Goal: Task Accomplishment & Management: Manage account settings

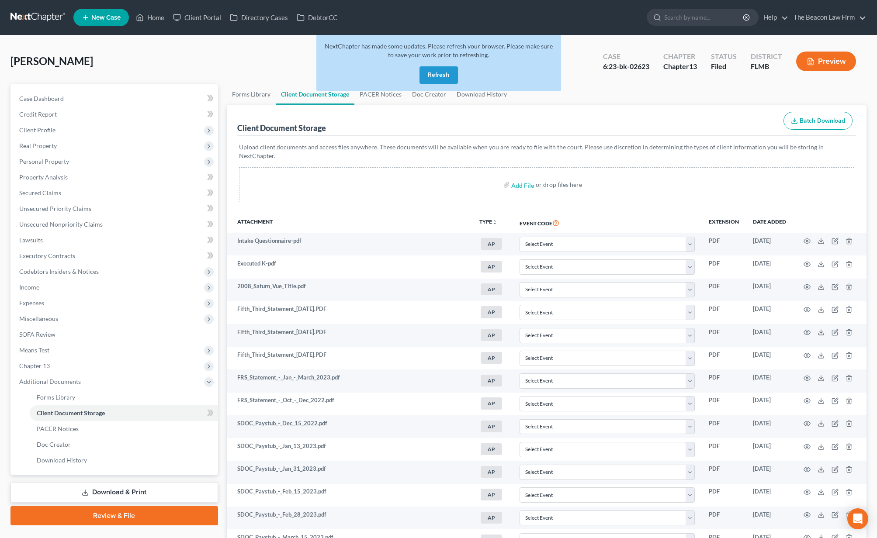
select select "9"
select select "12"
click at [47, 17] on link at bounding box center [38, 18] width 56 height 16
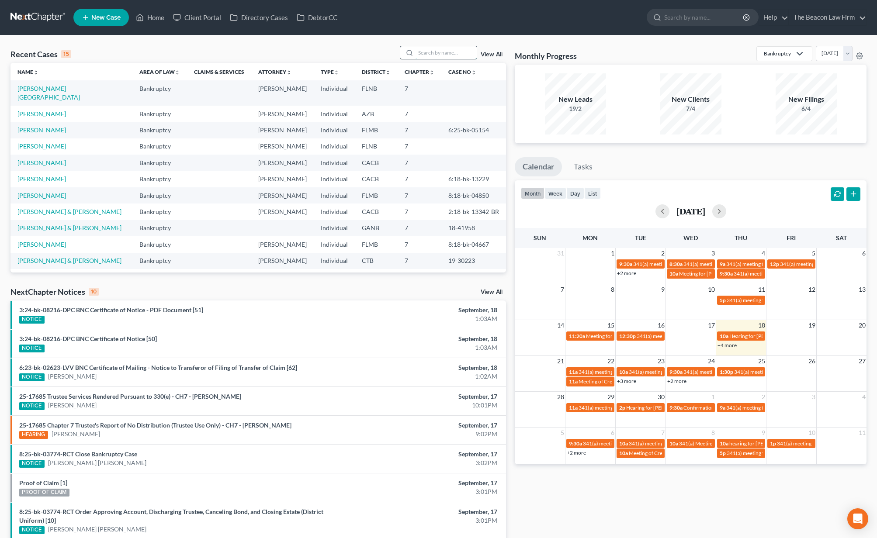
click at [435, 54] on input "search" at bounding box center [446, 52] width 61 height 13
type input "[PERSON_NAME]"
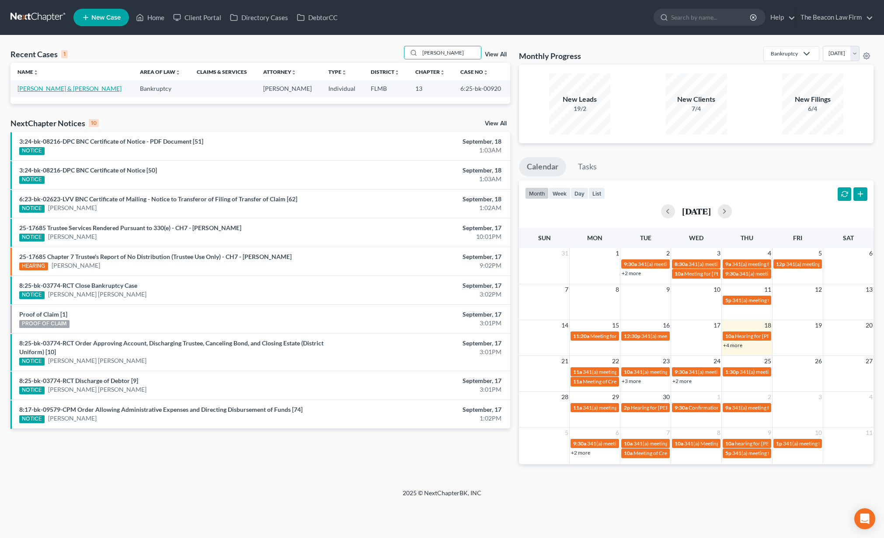
click at [51, 90] on link "[PERSON_NAME] & [PERSON_NAME]" at bounding box center [69, 88] width 104 height 7
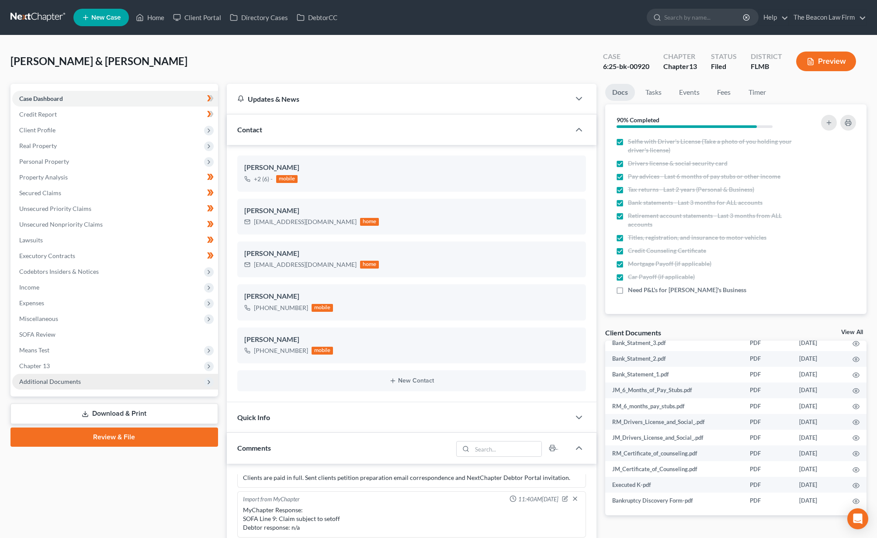
click at [105, 377] on span "Additional Documents" at bounding box center [115, 382] width 206 height 16
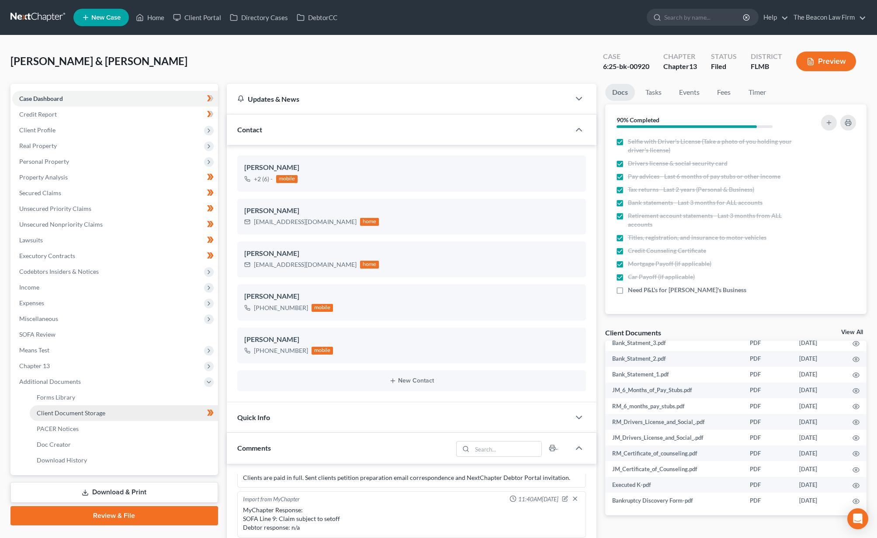
click at [142, 412] on link "Client Document Storage" at bounding box center [124, 414] width 188 height 16
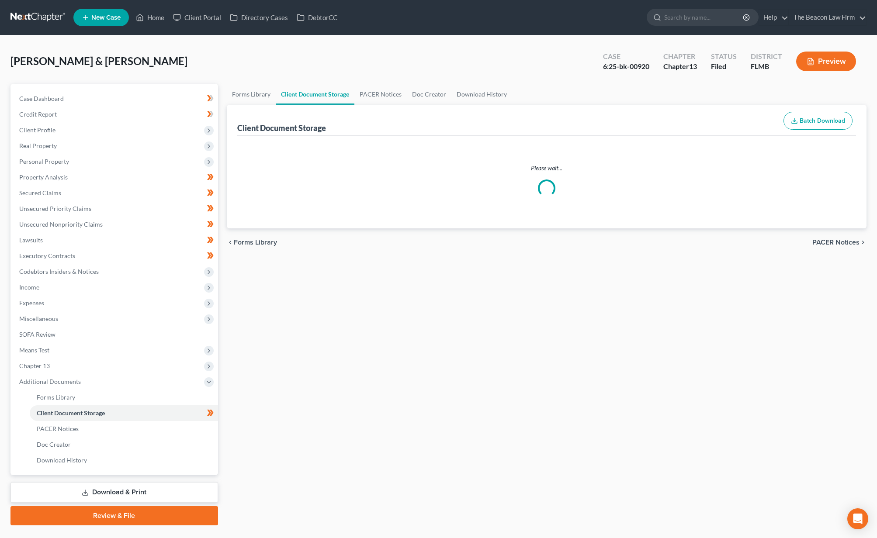
select select "9"
select select "12"
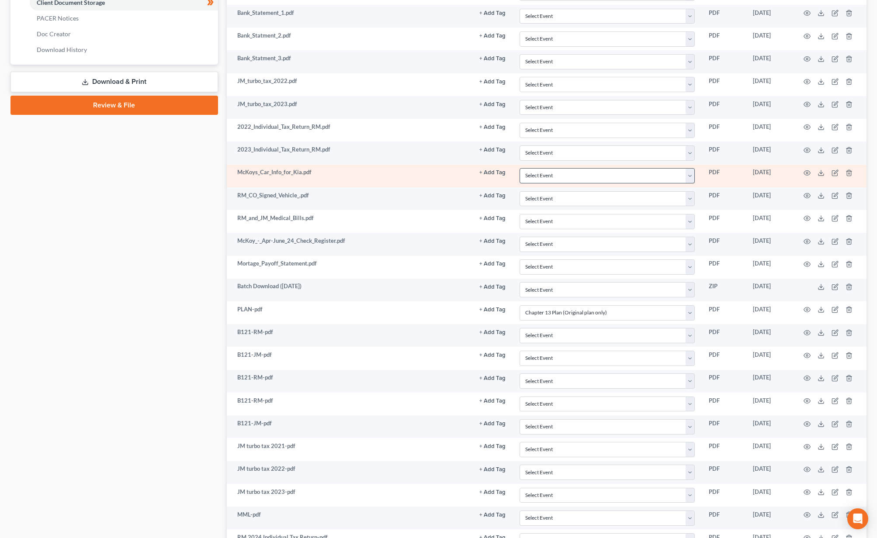
scroll to position [484, 0]
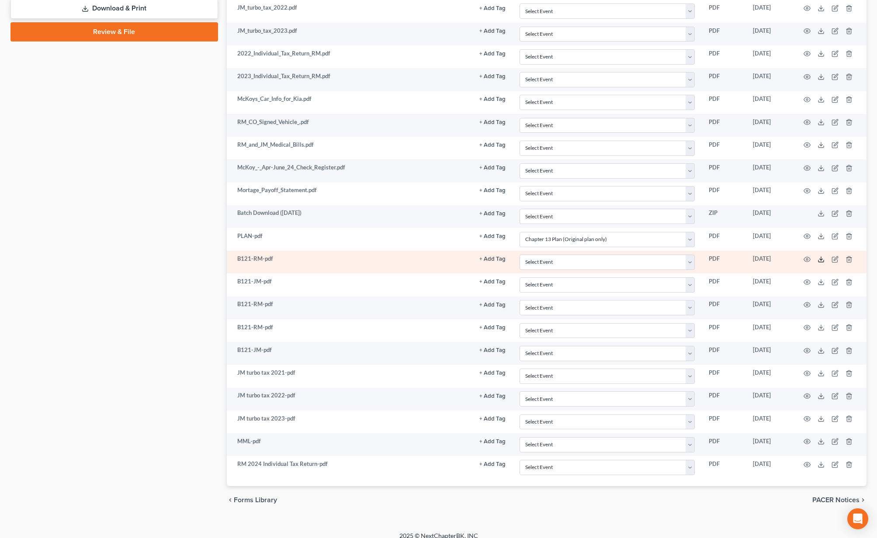
click at [820, 259] on polyline at bounding box center [821, 259] width 3 height 1
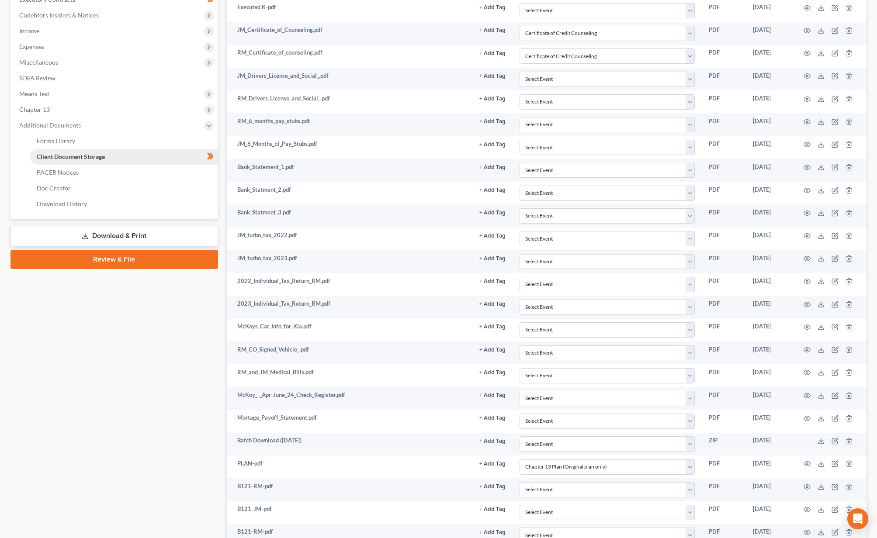
scroll to position [246, 0]
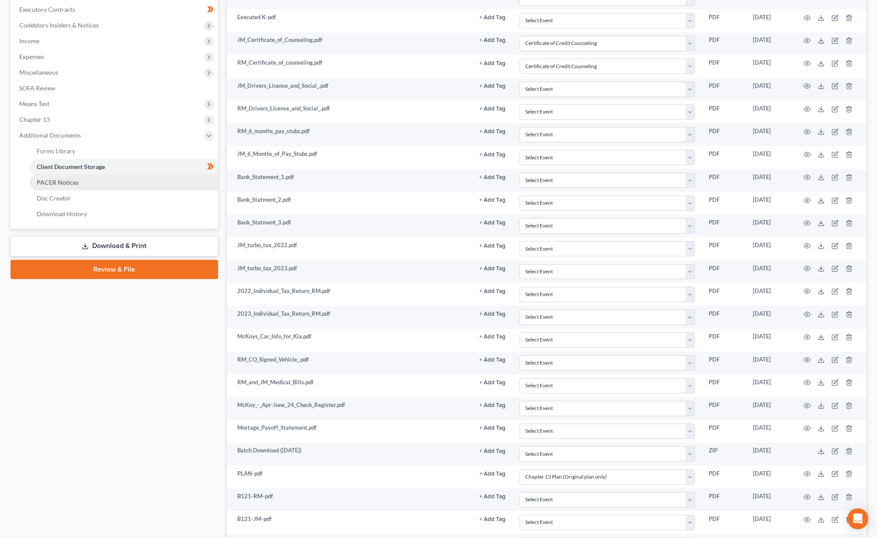
click at [64, 181] on span "PACER Notices" at bounding box center [58, 182] width 42 height 7
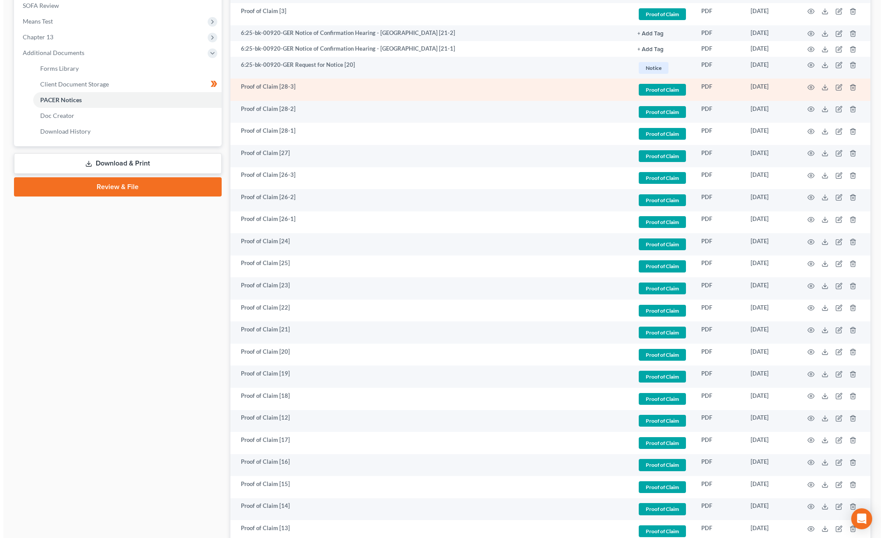
scroll to position [556, 0]
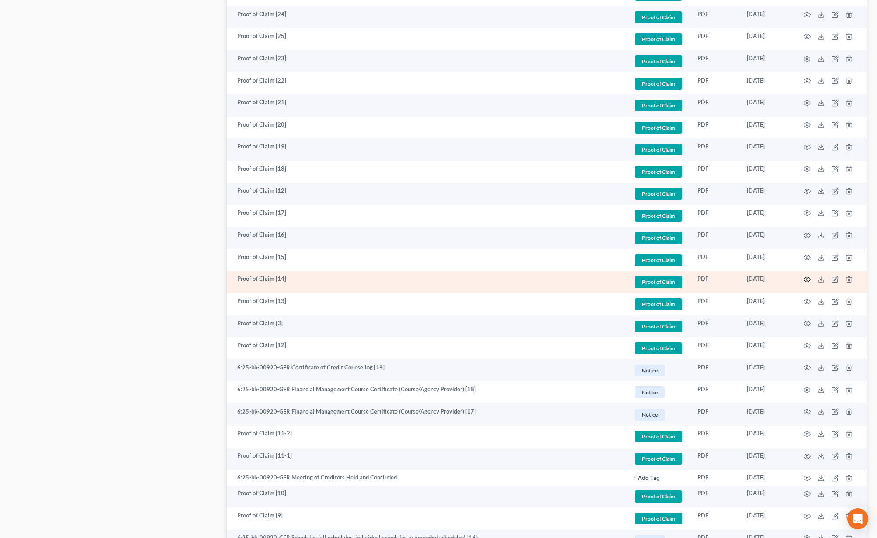
click at [808, 279] on circle "button" at bounding box center [807, 280] width 2 height 2
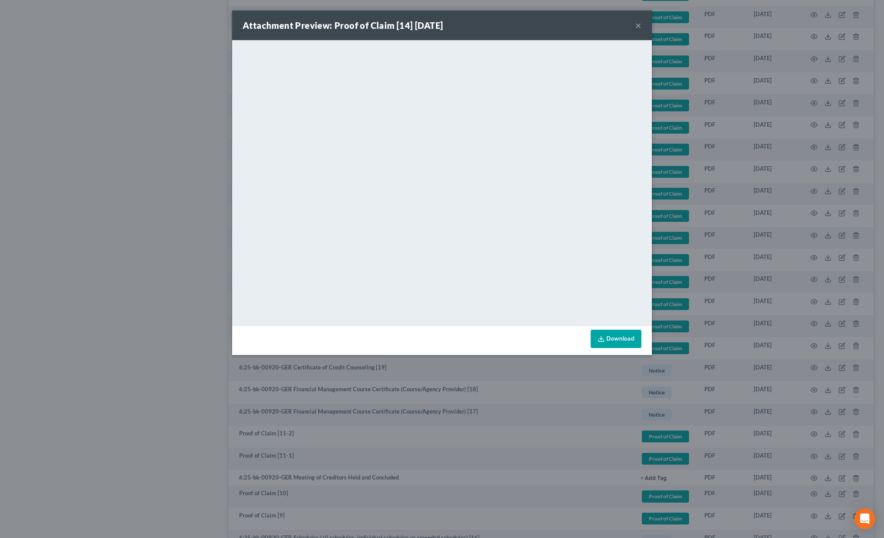
drag, startPoint x: 637, startPoint y: 24, endPoint x: 653, endPoint y: 19, distance: 16.7
click at [637, 24] on button "×" at bounding box center [638, 25] width 6 height 10
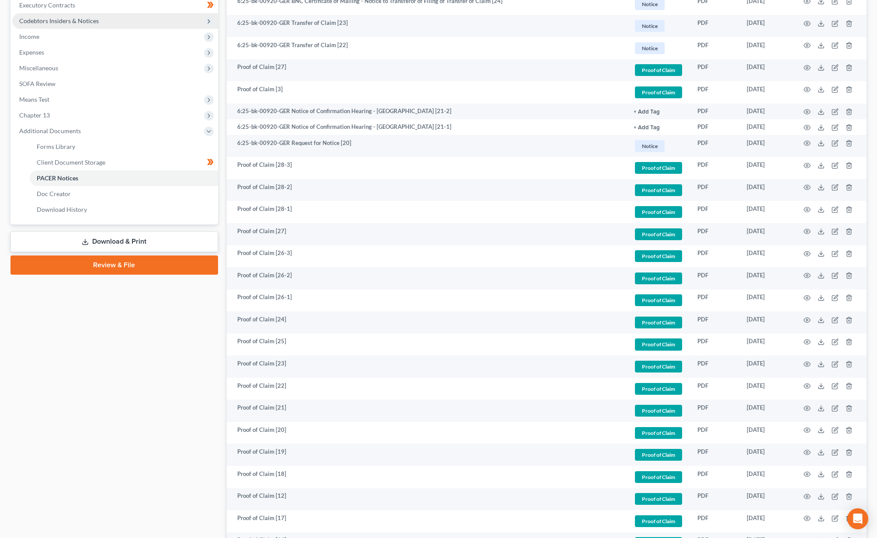
scroll to position [0, 0]
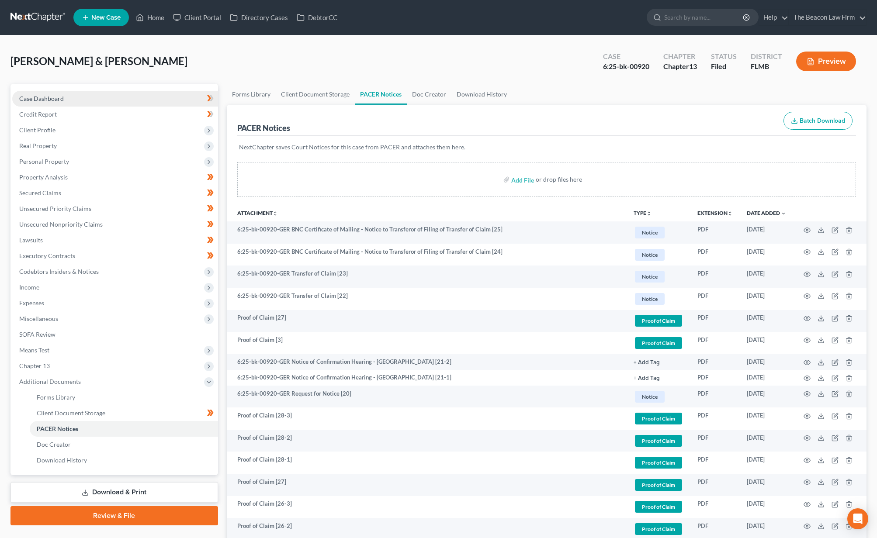
click at [73, 101] on link "Case Dashboard" at bounding box center [115, 99] width 206 height 16
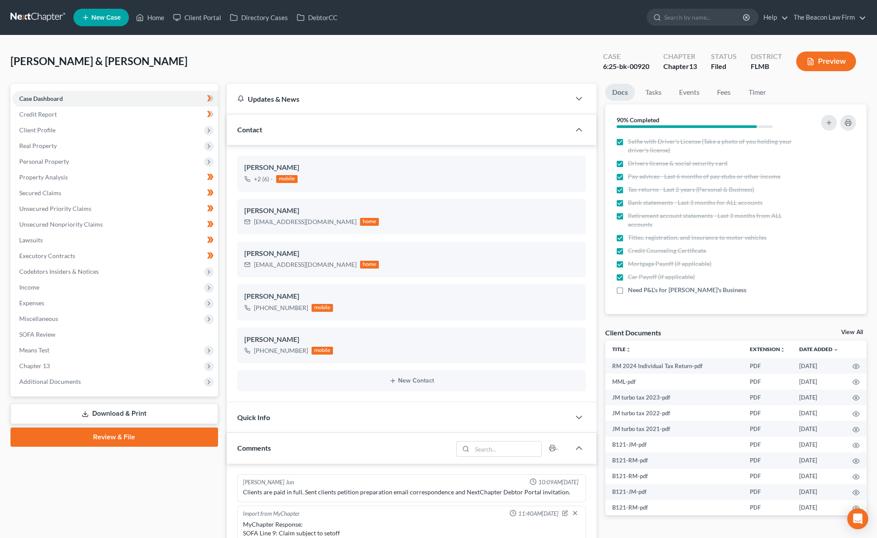
scroll to position [187, 0]
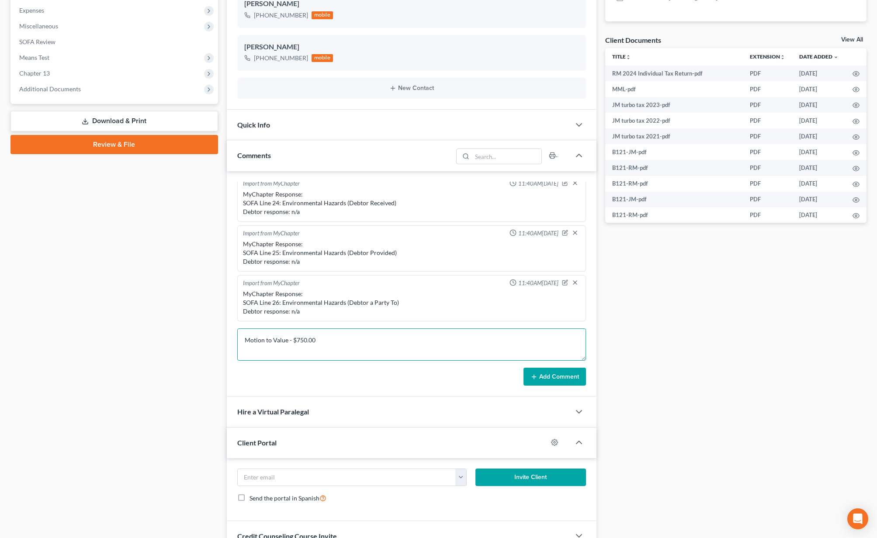
type textarea "Motion to Value - $750.00"
click at [534, 368] on button "Add Comment" at bounding box center [555, 377] width 62 height 18
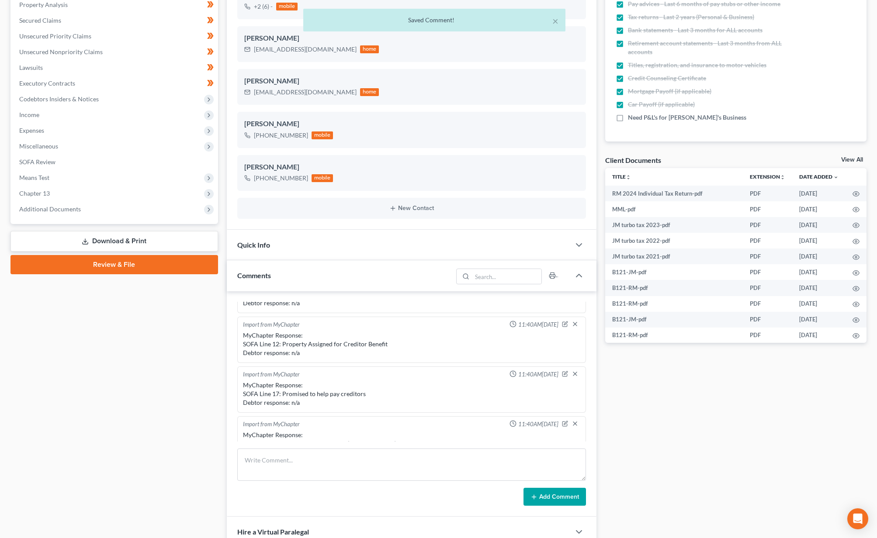
scroll to position [0, 0]
